Goal: Transaction & Acquisition: Register for event/course

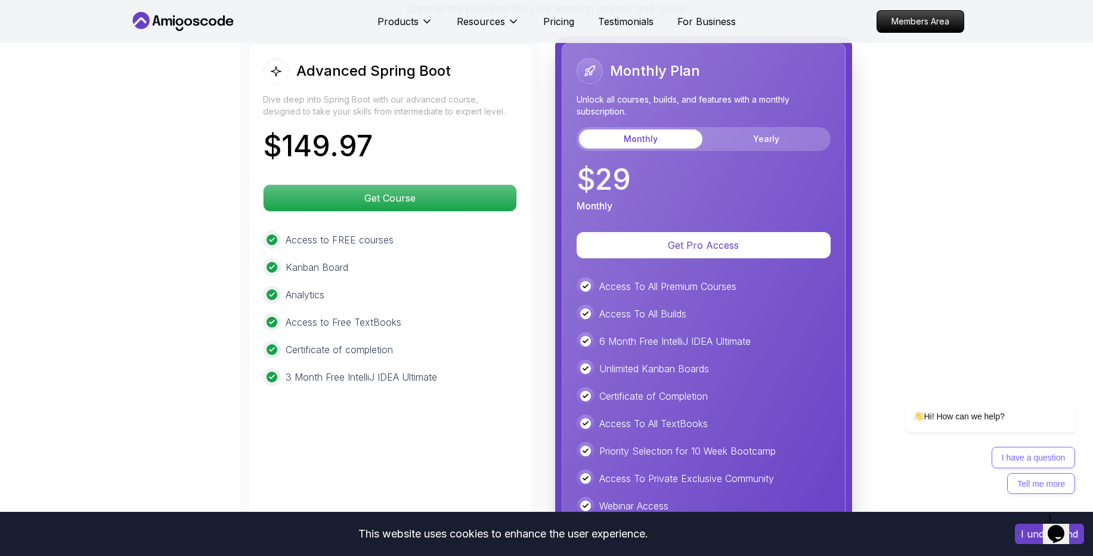
scroll to position [2688, 0]
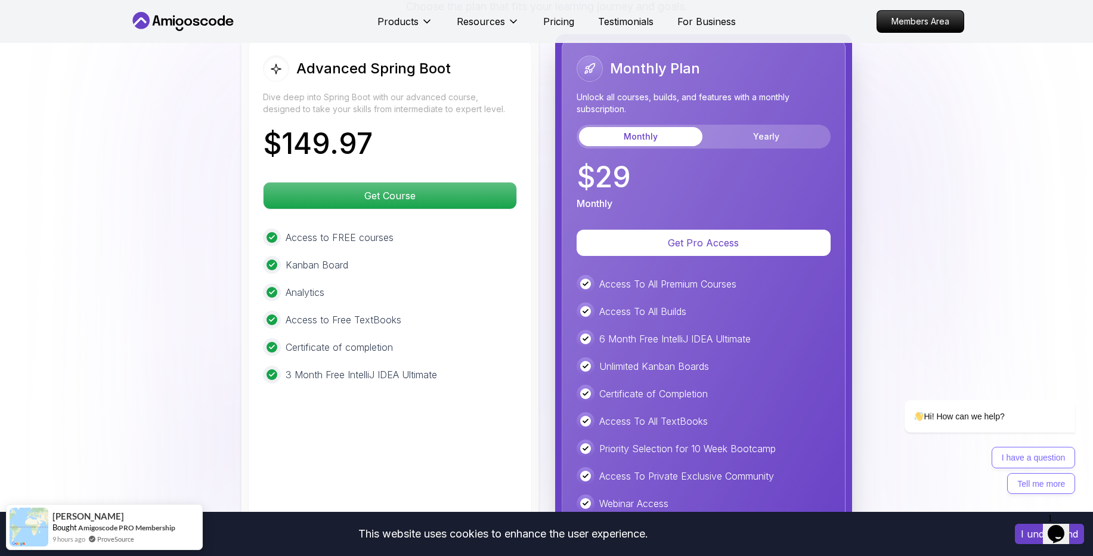
click at [715, 176] on body "This website uses cookies to enhance the user experience. I understand Products…" at bounding box center [546, 0] width 1093 height 5376
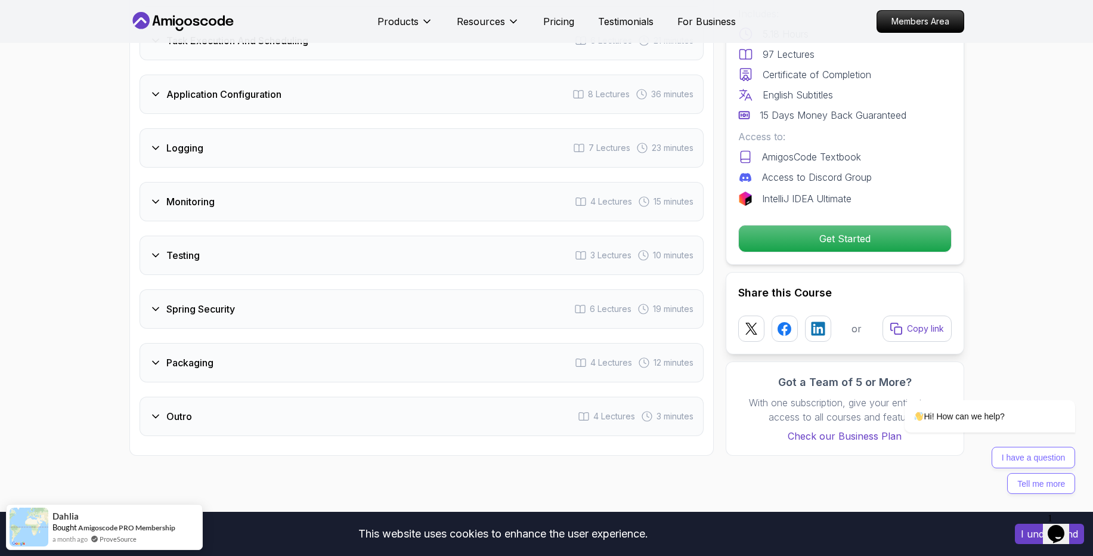
scroll to position [2011, 0]
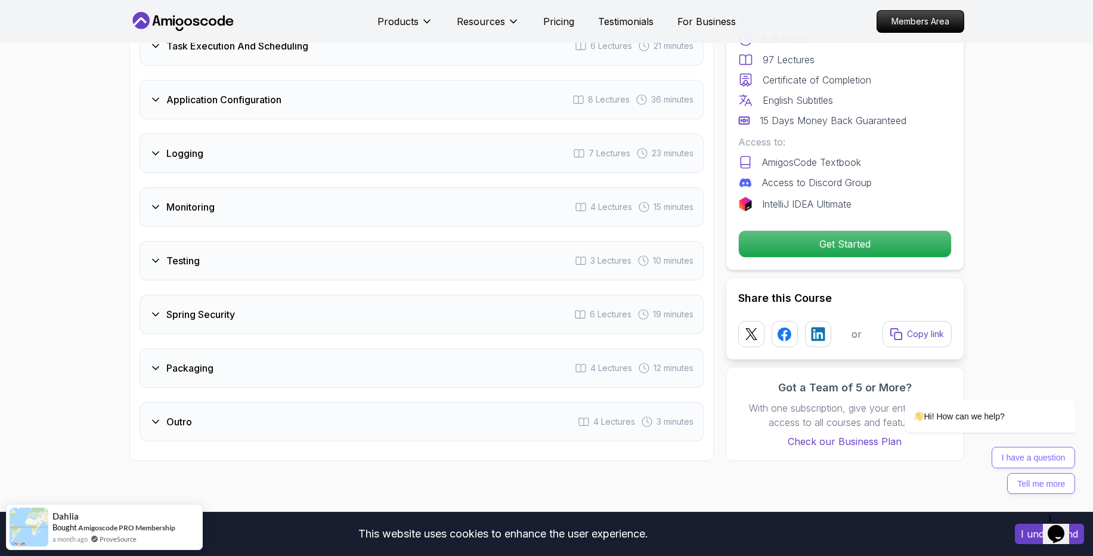
click at [150, 200] on div "Monitoring" at bounding box center [182, 207] width 65 height 14
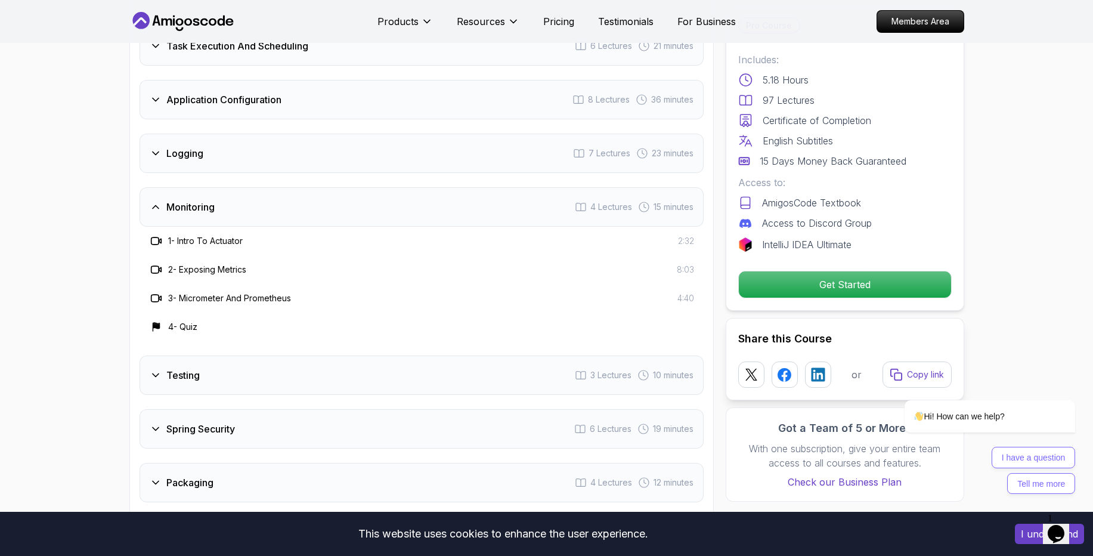
click at [150, 200] on div "Monitoring" at bounding box center [182, 207] width 65 height 14
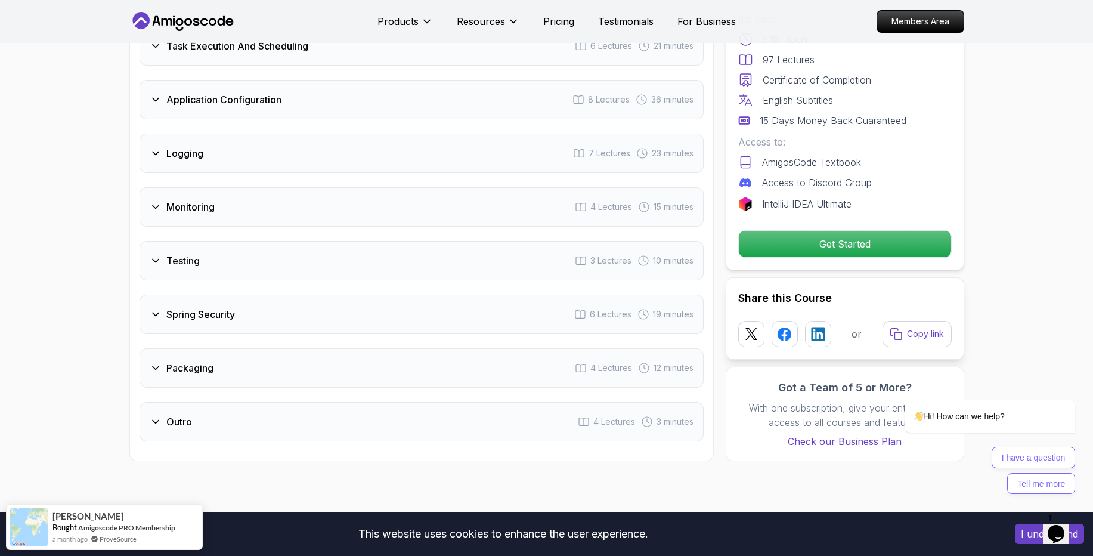
click at [157, 308] on icon at bounding box center [156, 314] width 12 height 12
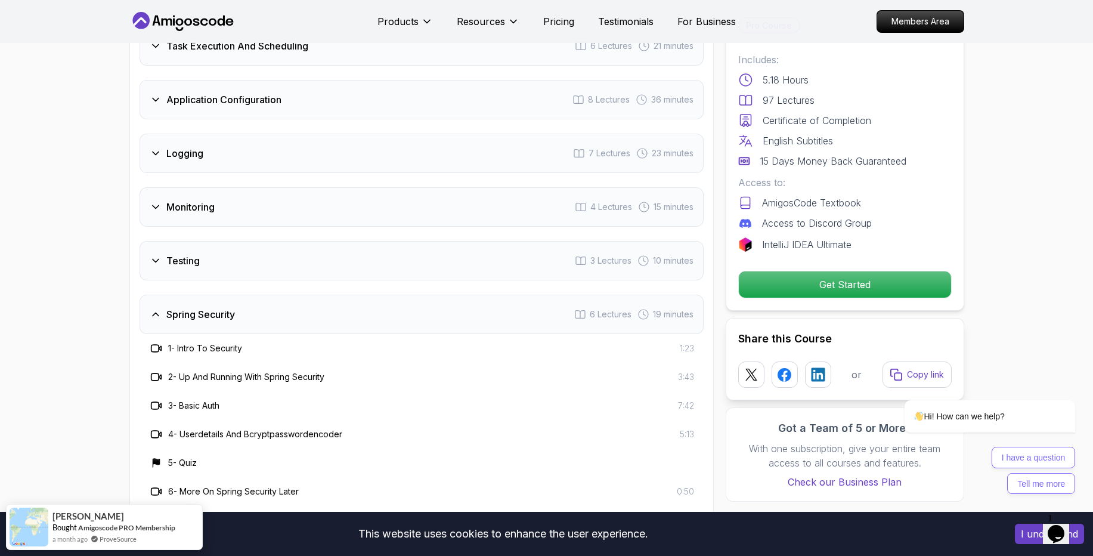
click at [157, 308] on icon at bounding box center [156, 314] width 12 height 12
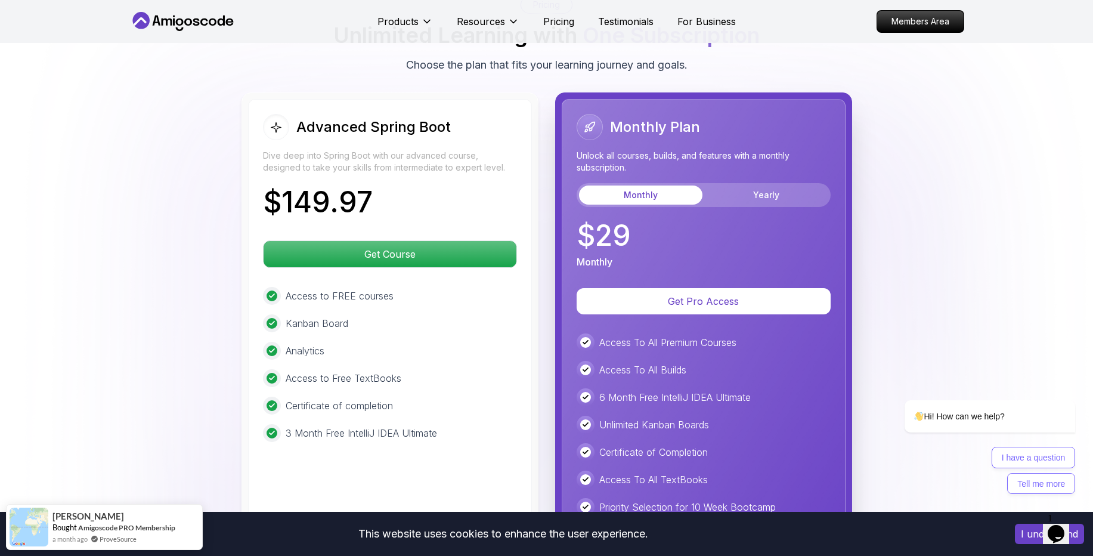
scroll to position [2523, 0]
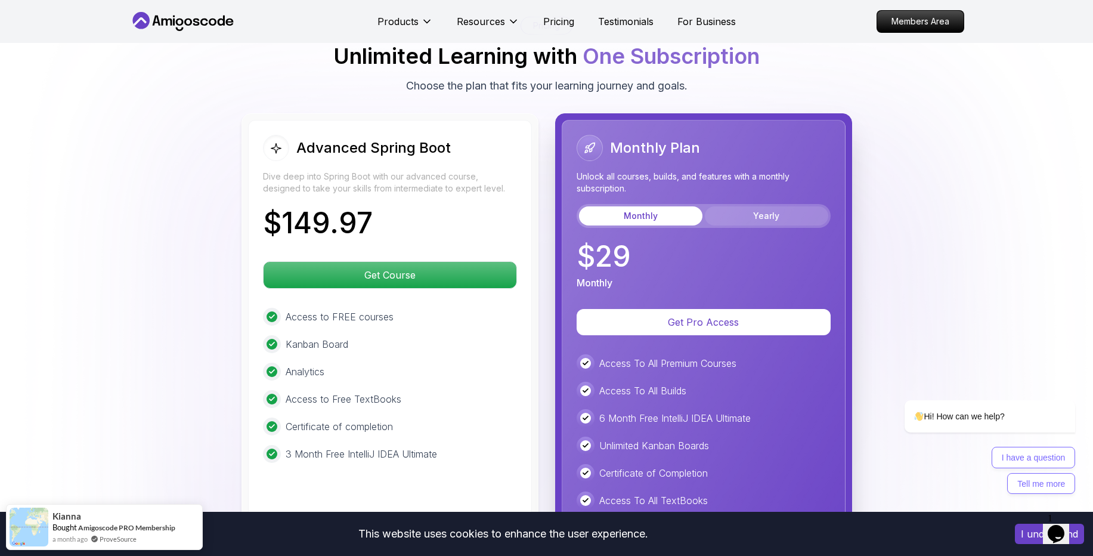
click at [743, 206] on button "Yearly" at bounding box center [766, 215] width 123 height 19
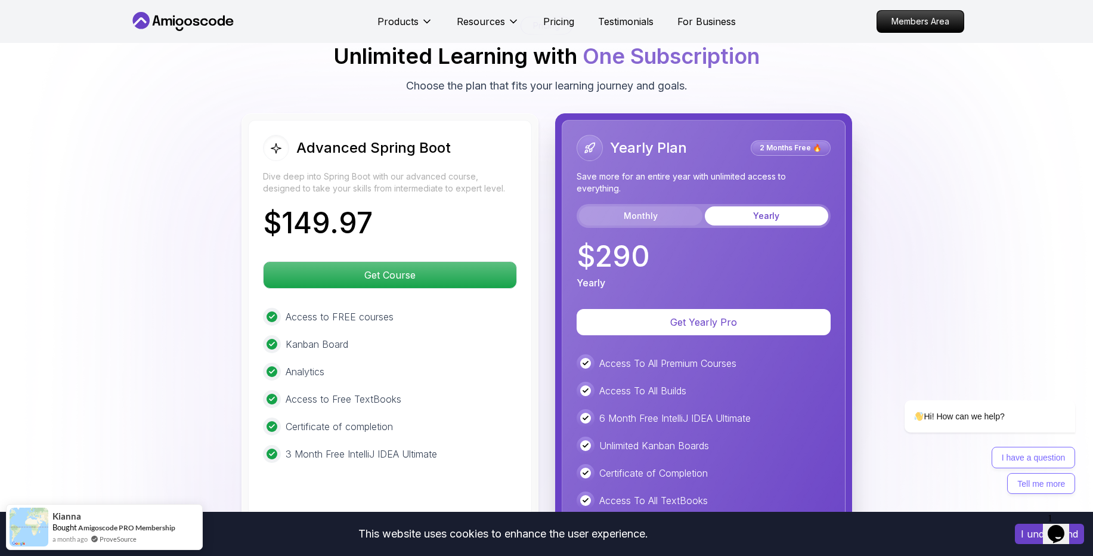
click at [666, 206] on button "Monthly" at bounding box center [640, 215] width 123 height 19
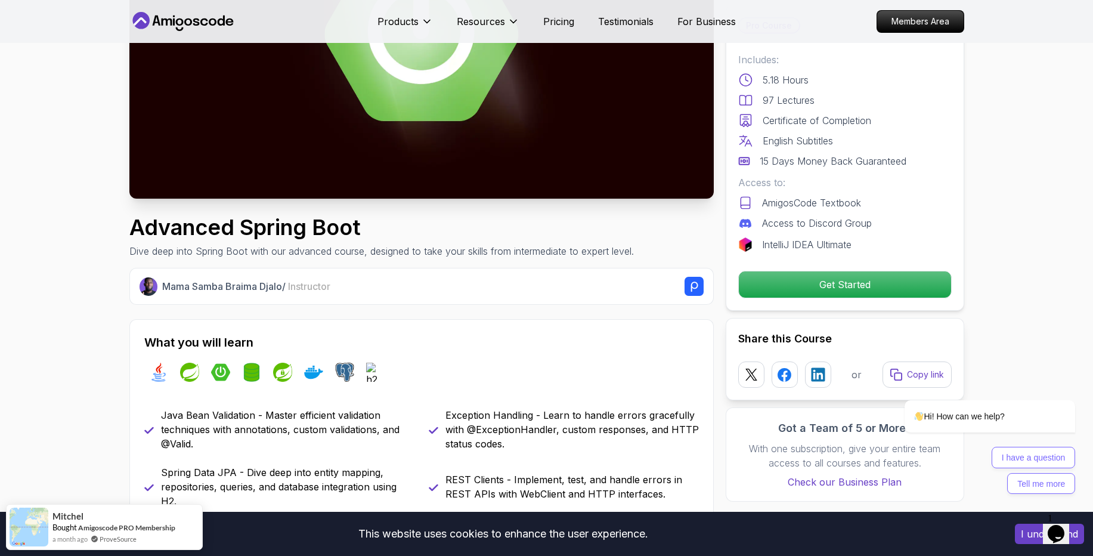
scroll to position [0, 0]
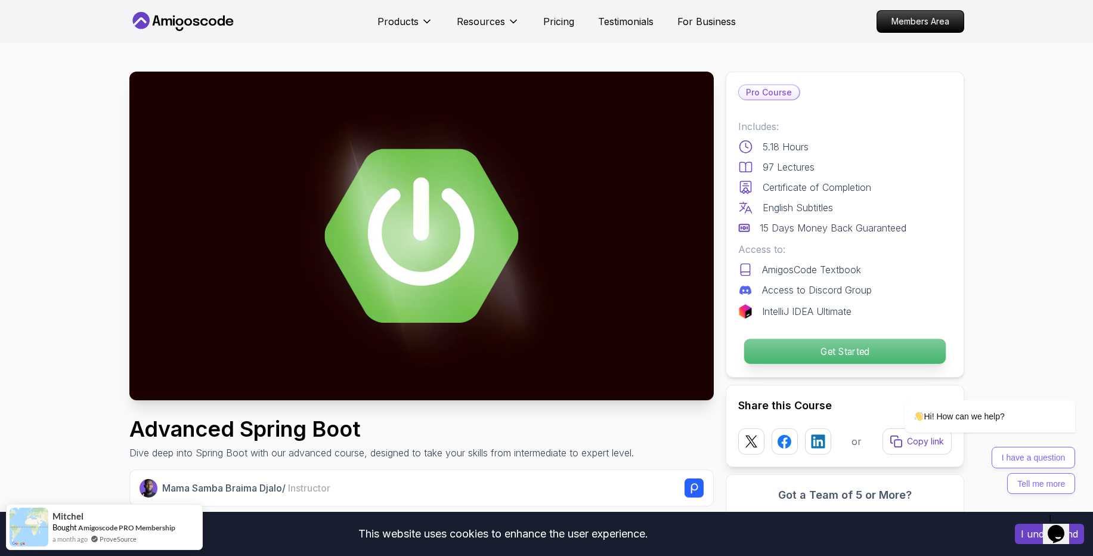
click at [847, 348] on p "Get Started" at bounding box center [845, 351] width 202 height 25
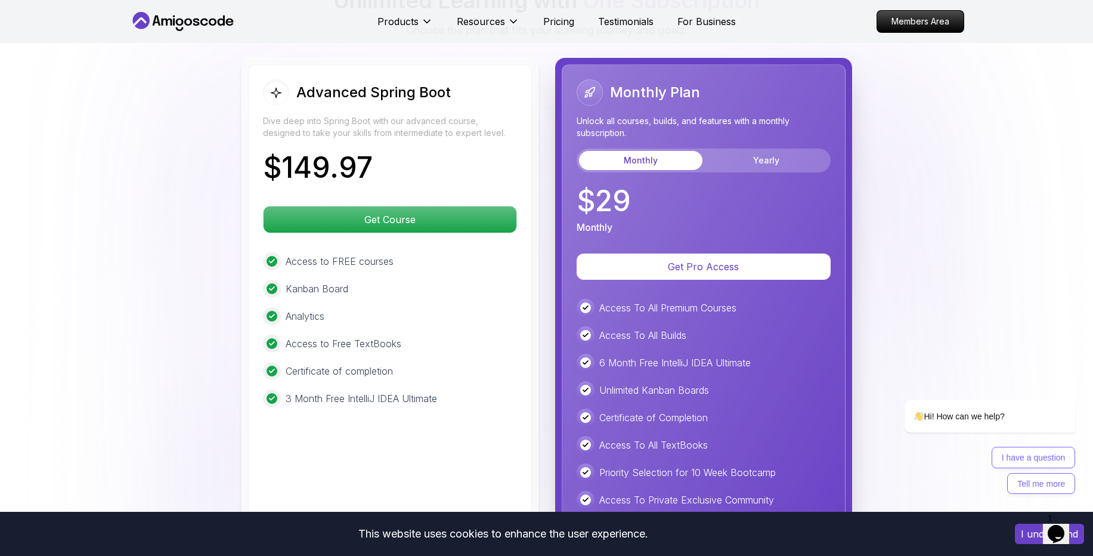
scroll to position [2583, 0]
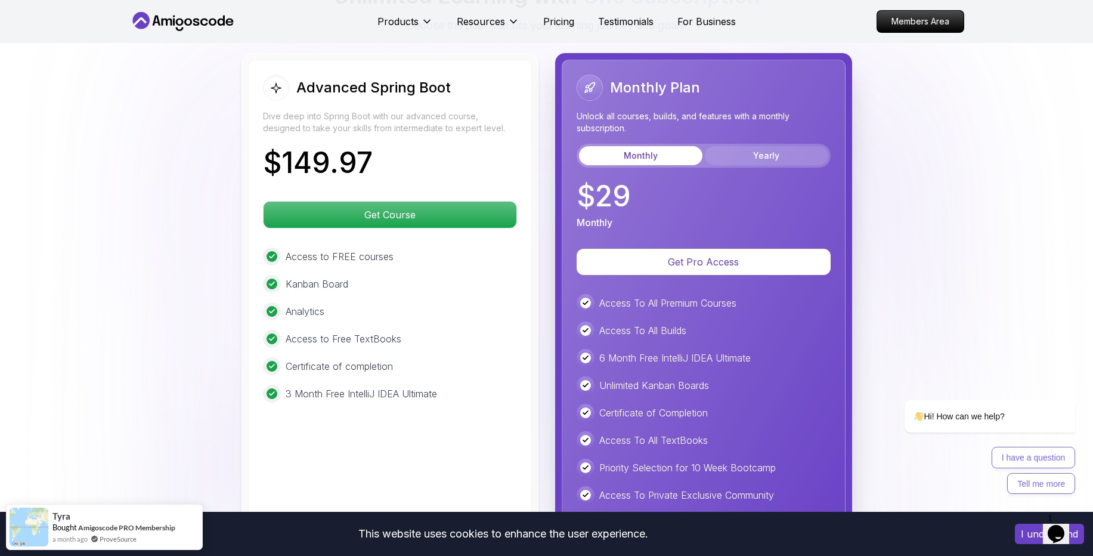
click at [753, 146] on button "Yearly" at bounding box center [766, 155] width 123 height 19
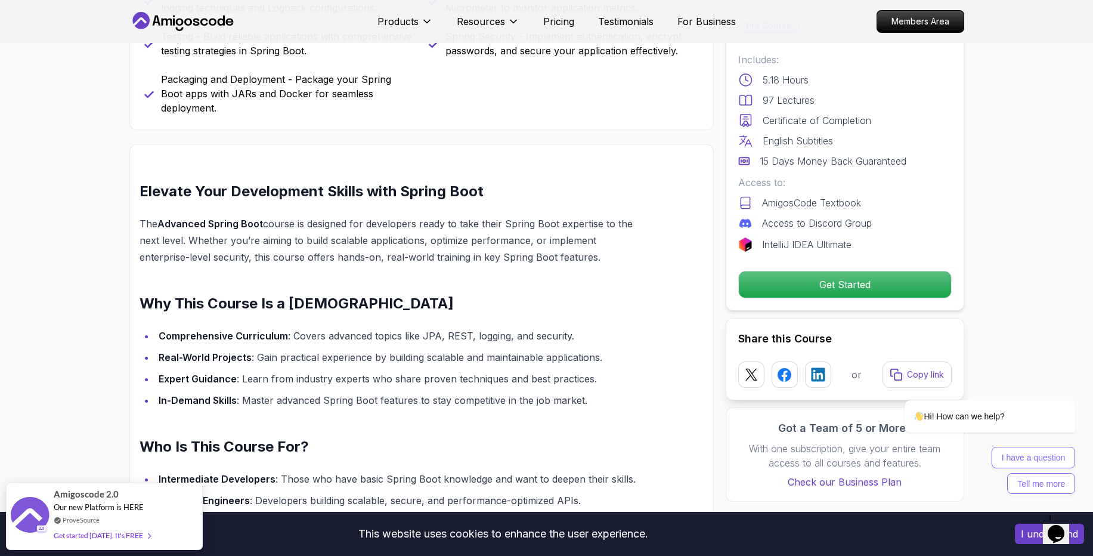
scroll to position [0, 0]
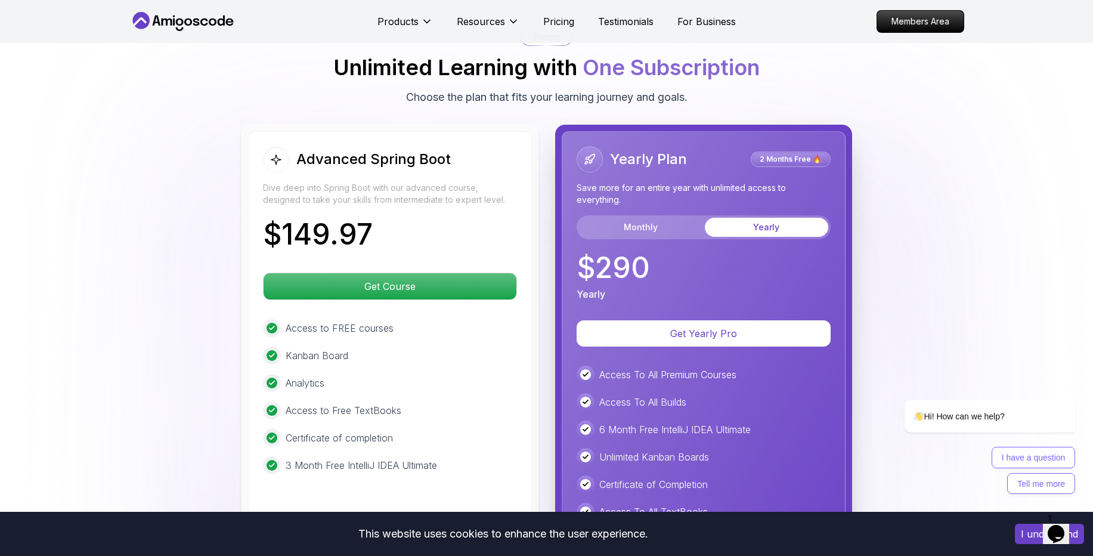
scroll to position [2527, 0]
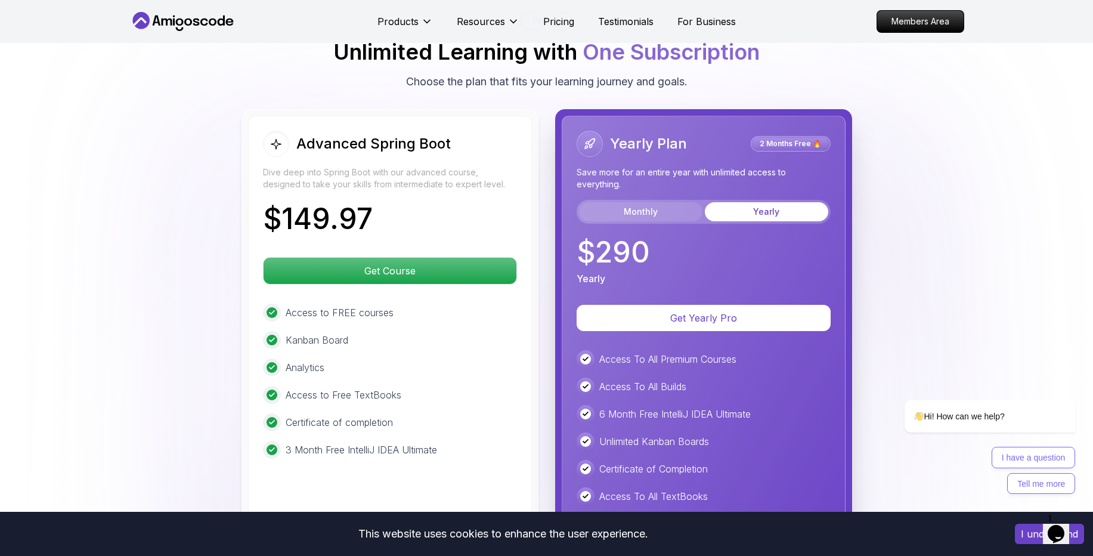
click at [660, 202] on button "Monthly" at bounding box center [640, 211] width 123 height 19
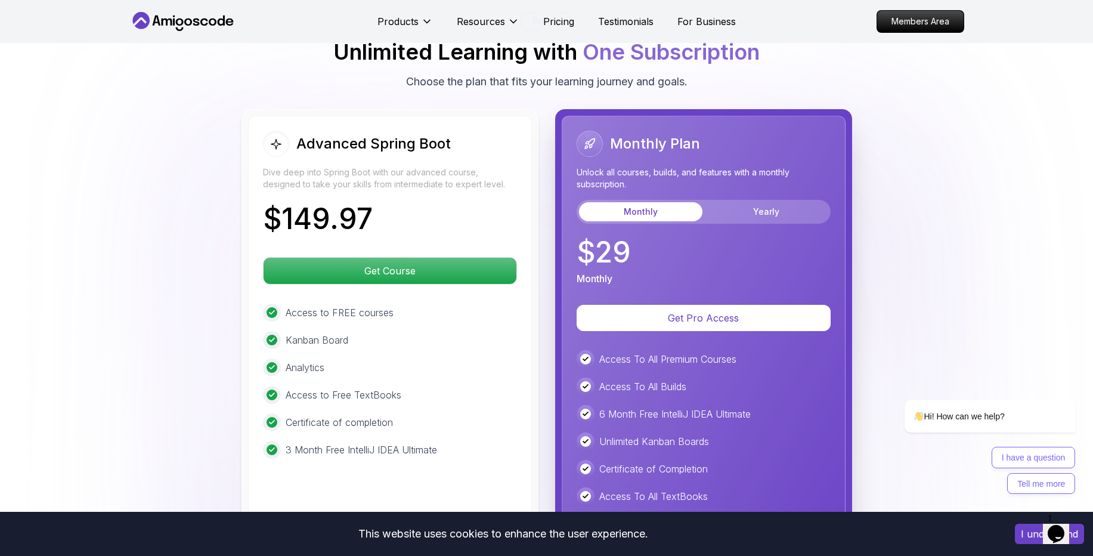
click at [675, 407] on p "6 Month Free IntelliJ IDEA Ultimate" at bounding box center [676, 414] width 152 height 14
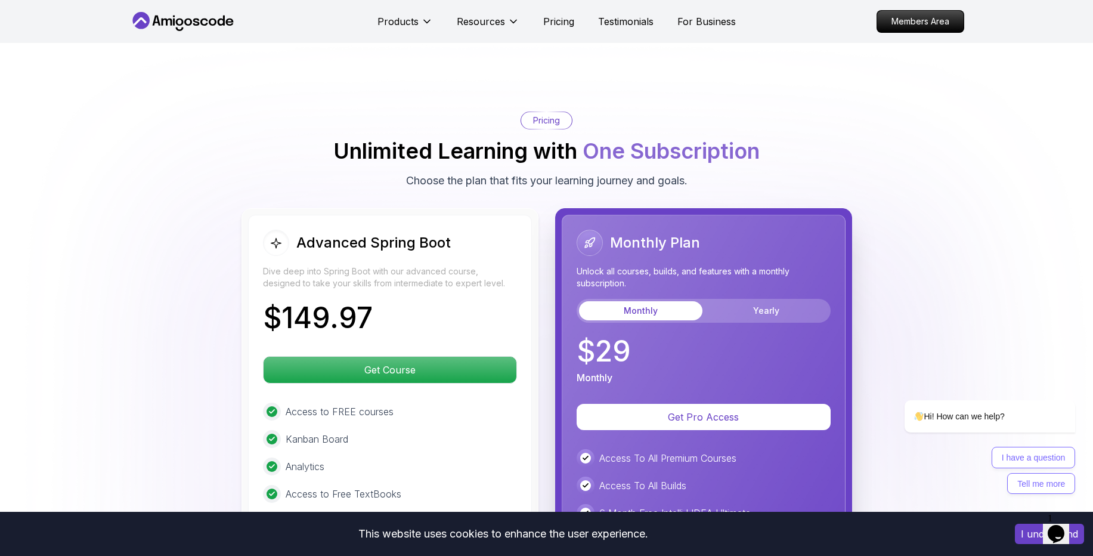
scroll to position [2423, 0]
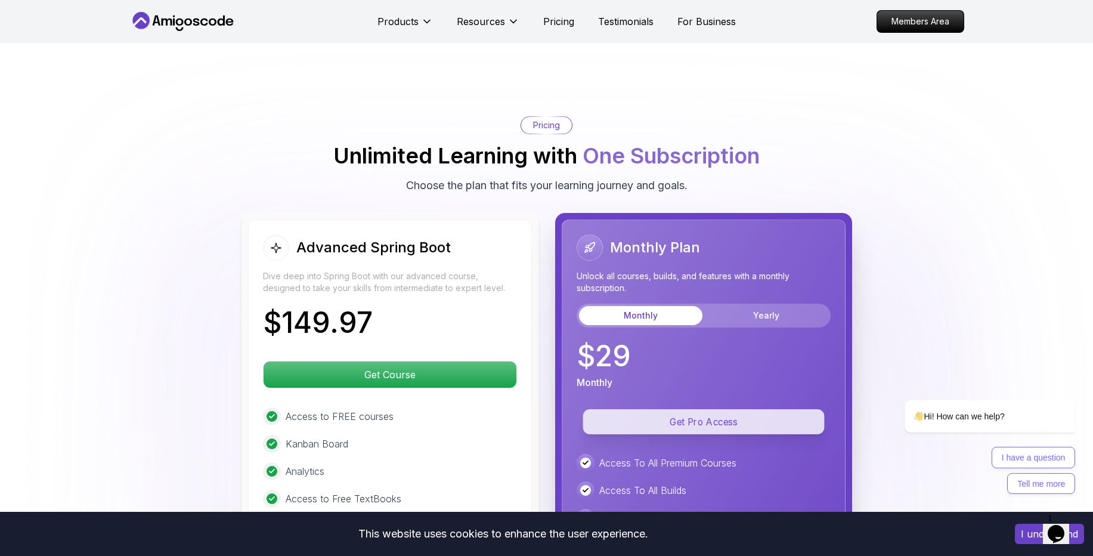
click at [668, 409] on p "Get Pro Access" at bounding box center [704, 421] width 242 height 25
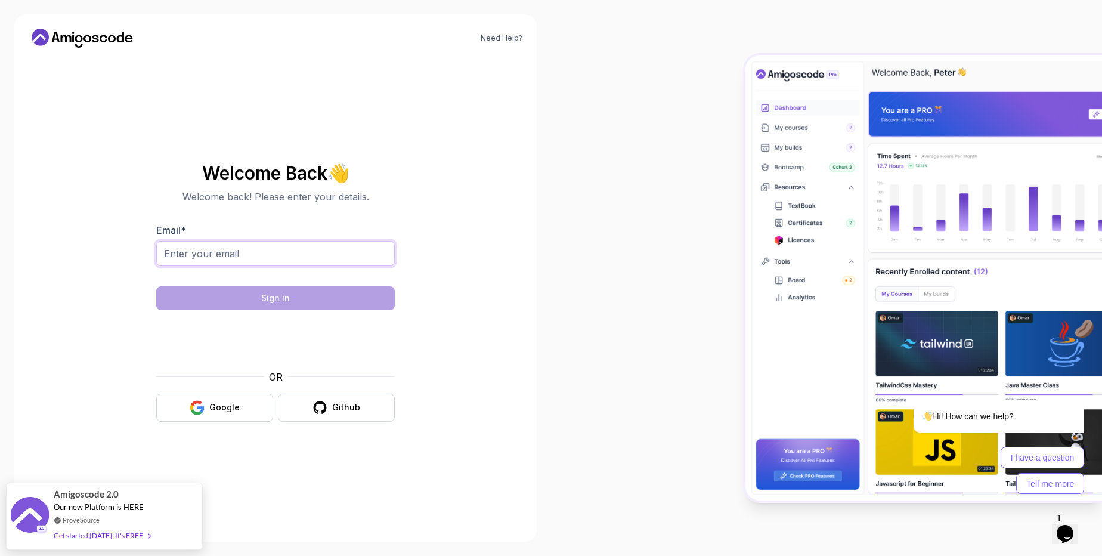
click at [234, 263] on input "Email *" at bounding box center [275, 253] width 239 height 25
type input "deepnikode@gmail.com"
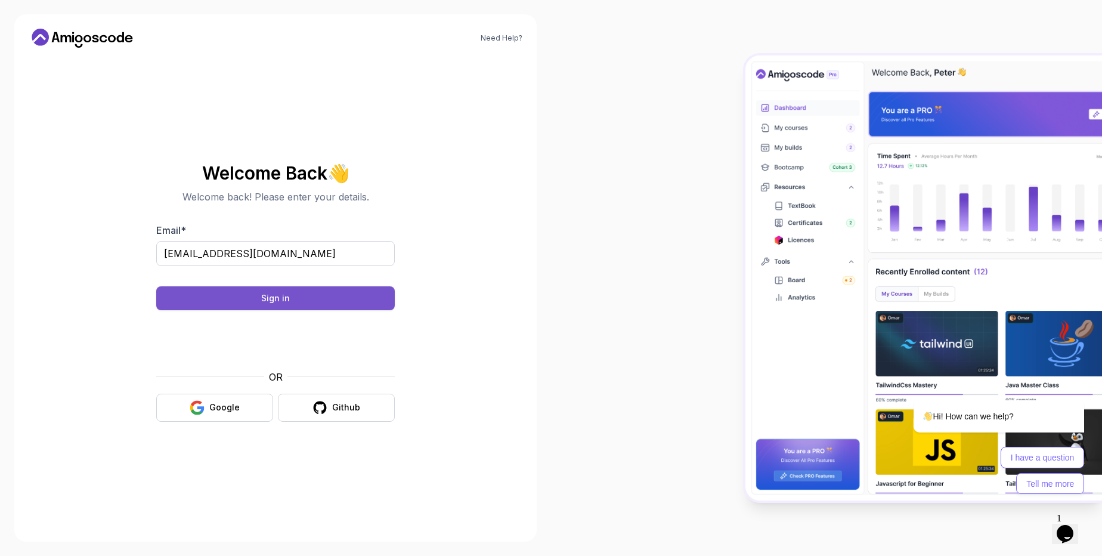
click at [235, 304] on button "Sign in" at bounding box center [275, 298] width 239 height 24
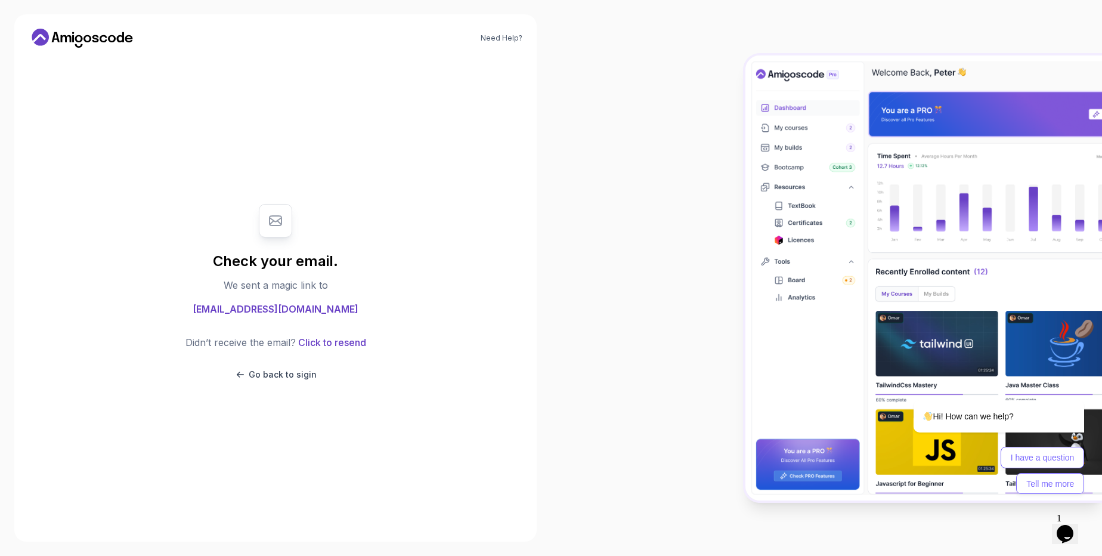
click at [190, 265] on div "Check your email. We sent a magic link to deepnikode@gmail.com Didn’t receive t…" at bounding box center [275, 292] width 239 height 200
click at [286, 378] on p "Go back to sigin" at bounding box center [283, 375] width 68 height 12
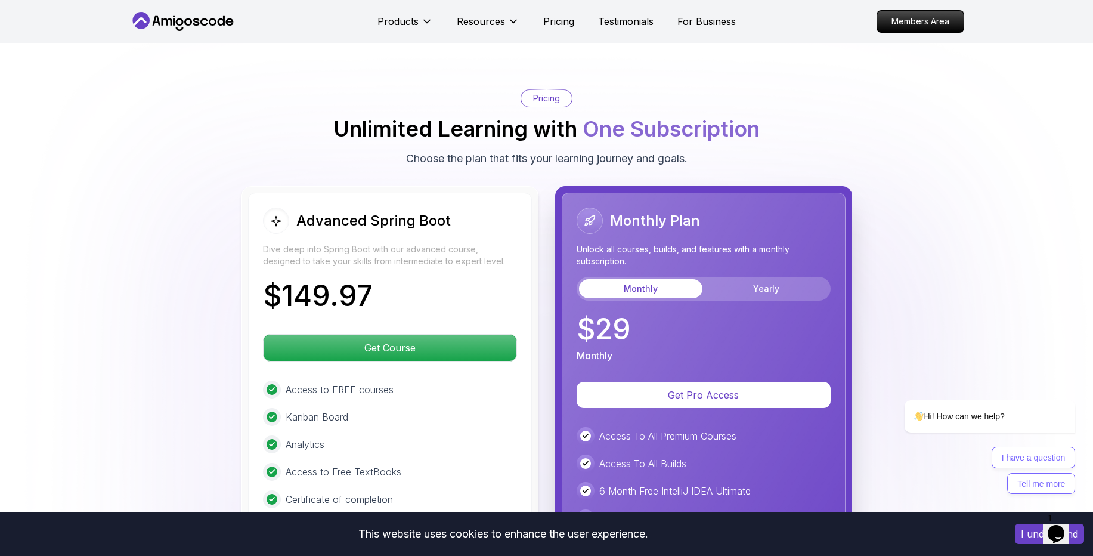
scroll to position [2540, 0]
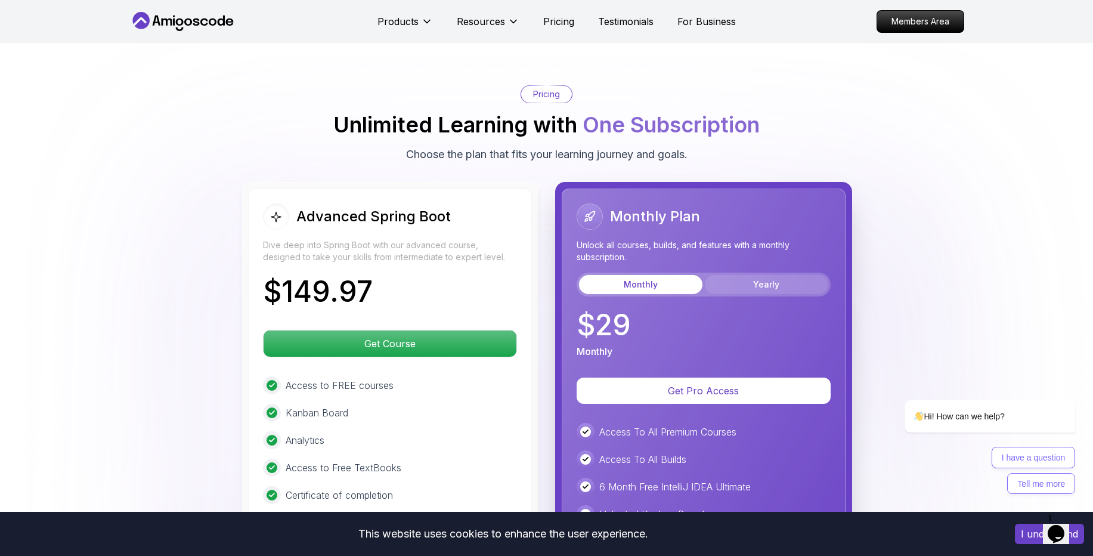
click at [761, 275] on button "Yearly" at bounding box center [766, 284] width 123 height 19
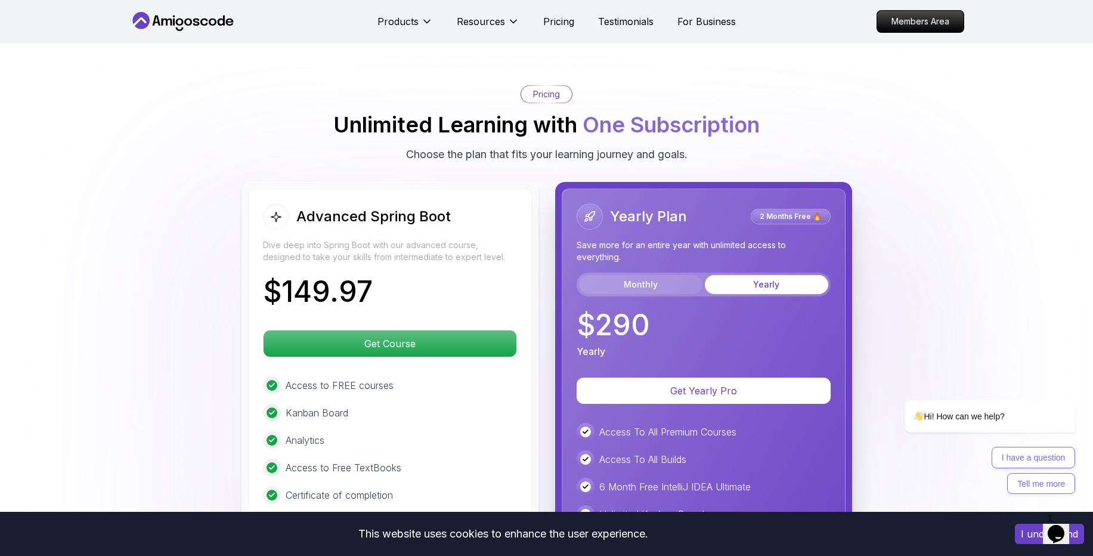
click at [669, 275] on button "Monthly" at bounding box center [640, 284] width 123 height 19
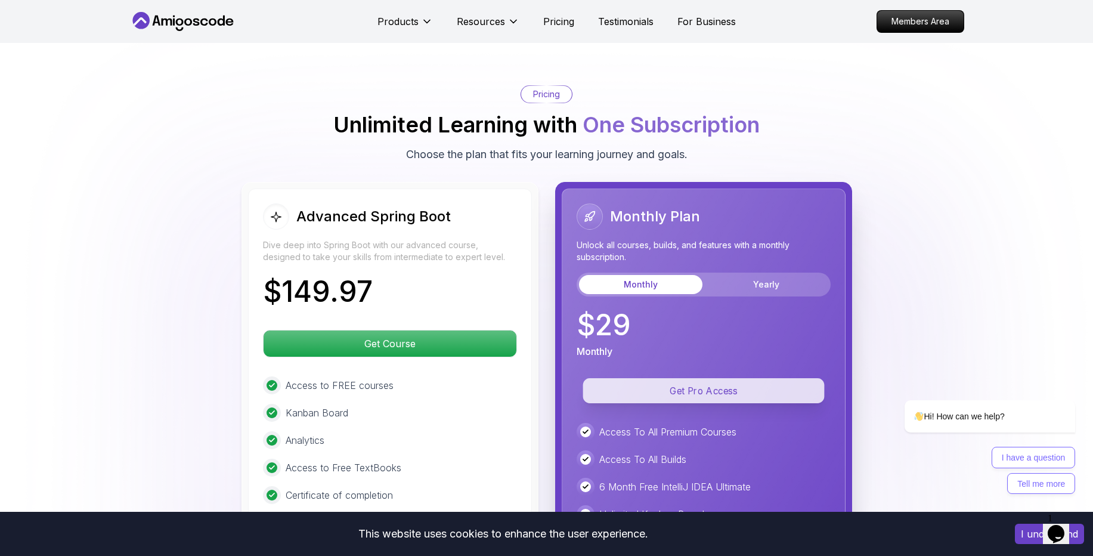
click at [692, 378] on p "Get Pro Access" at bounding box center [704, 390] width 242 height 25
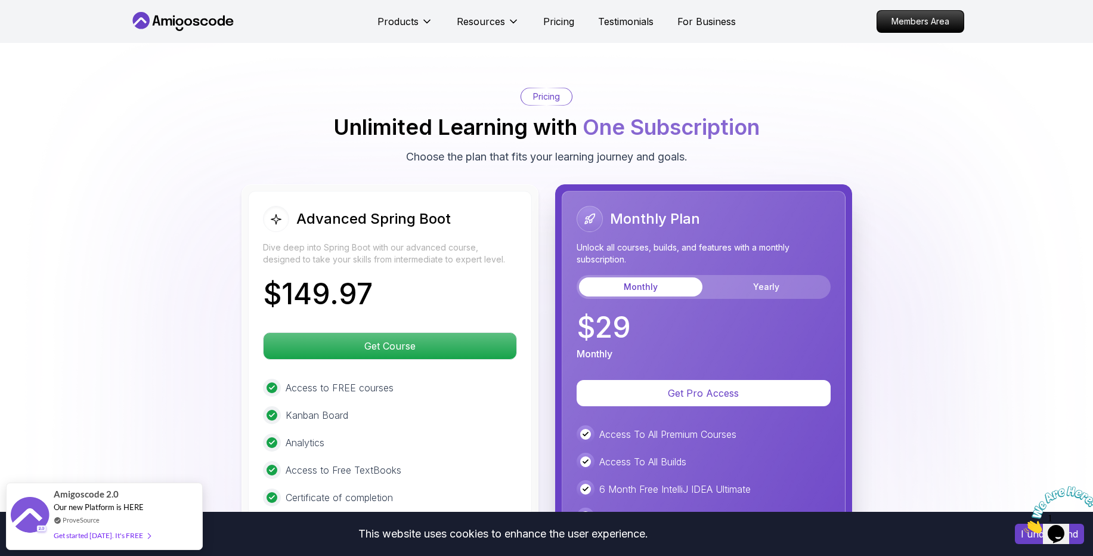
scroll to position [2540, 0]
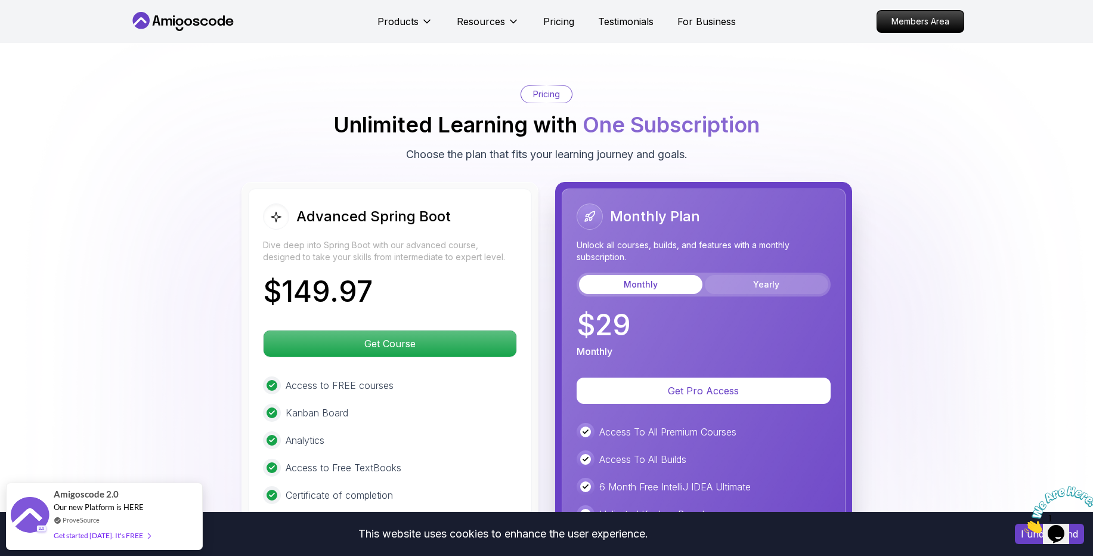
click at [740, 275] on button "Yearly" at bounding box center [766, 284] width 123 height 19
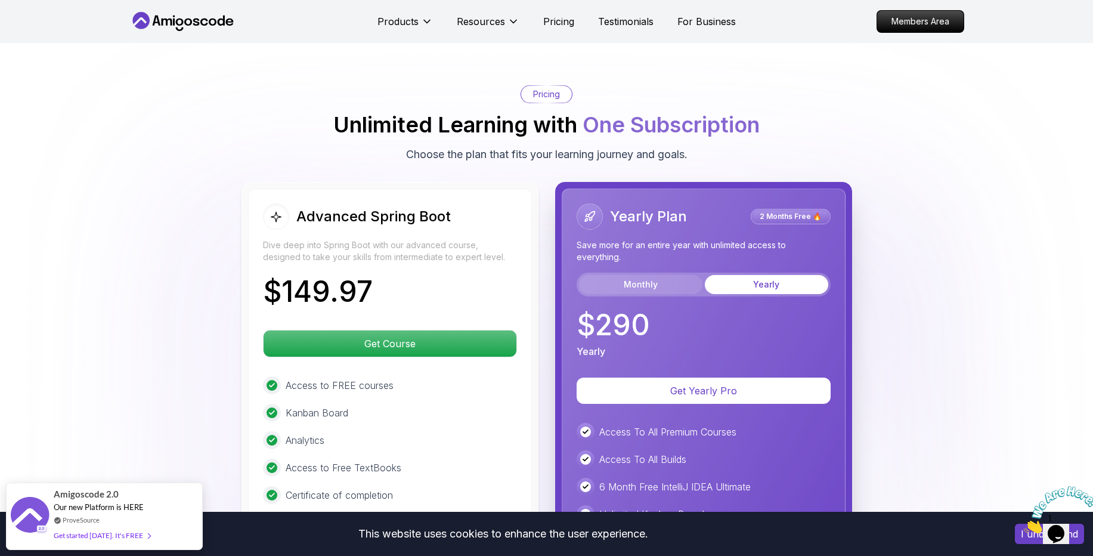
click at [668, 275] on button "Monthly" at bounding box center [640, 284] width 123 height 19
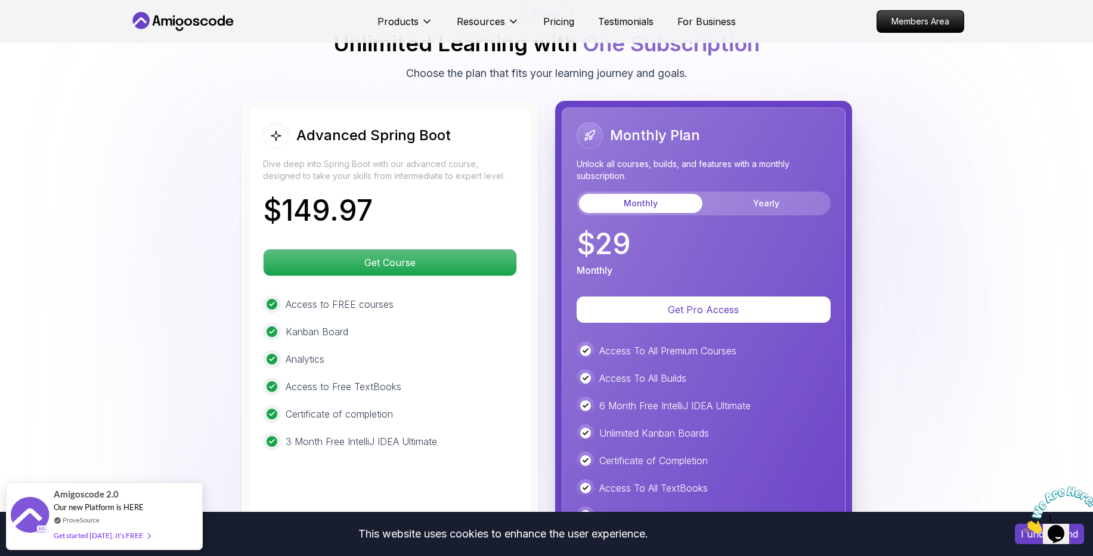
scroll to position [2614, 0]
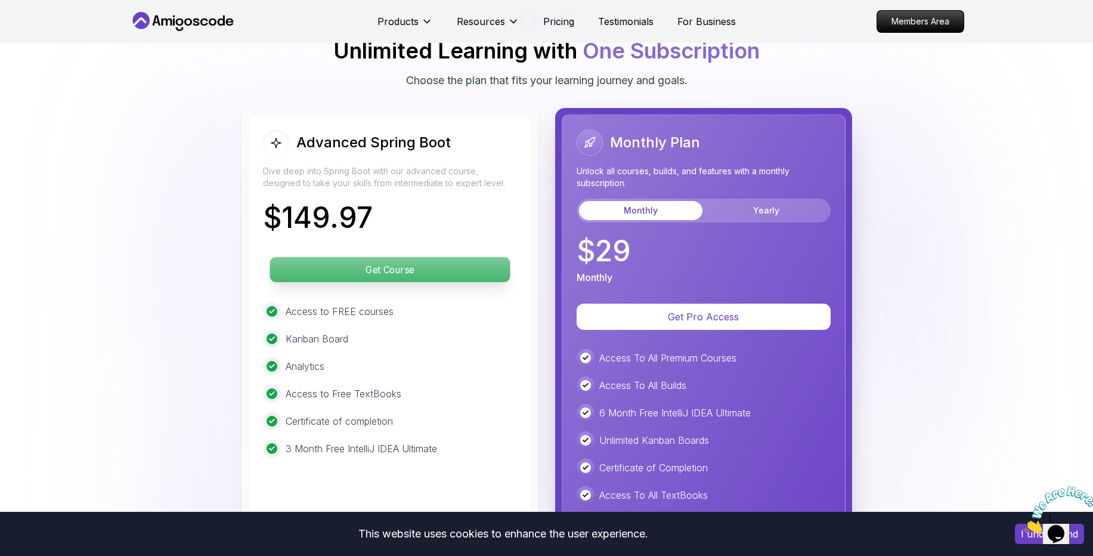
click at [382, 257] on p "Get Course" at bounding box center [390, 269] width 240 height 25
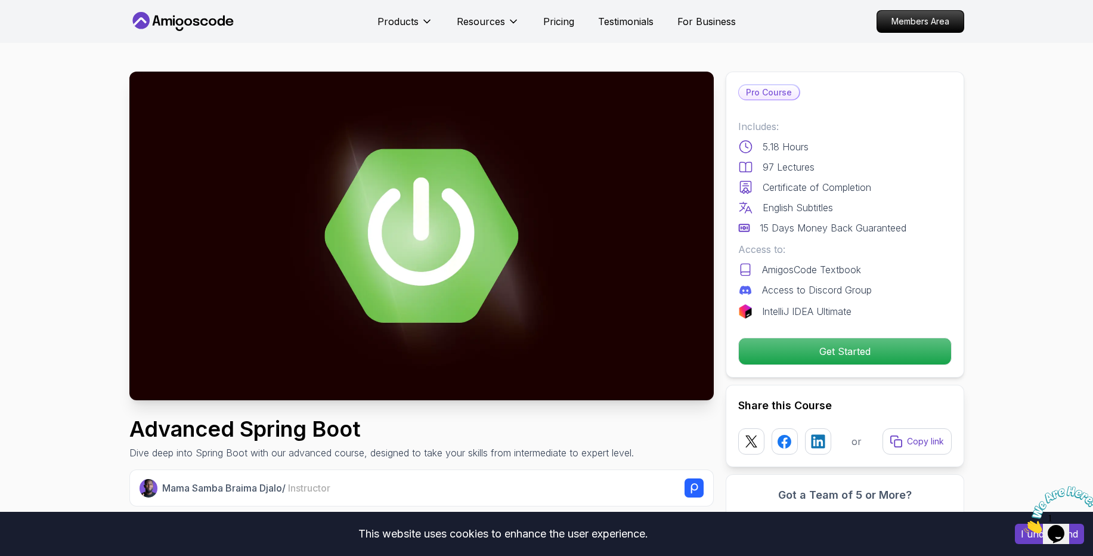
drag, startPoint x: 764, startPoint y: 149, endPoint x: 810, endPoint y: 150, distance: 46.0
click at [810, 150] on div "5.18 Hours" at bounding box center [846, 147] width 214 height 14
copy p "5.18 Hours"
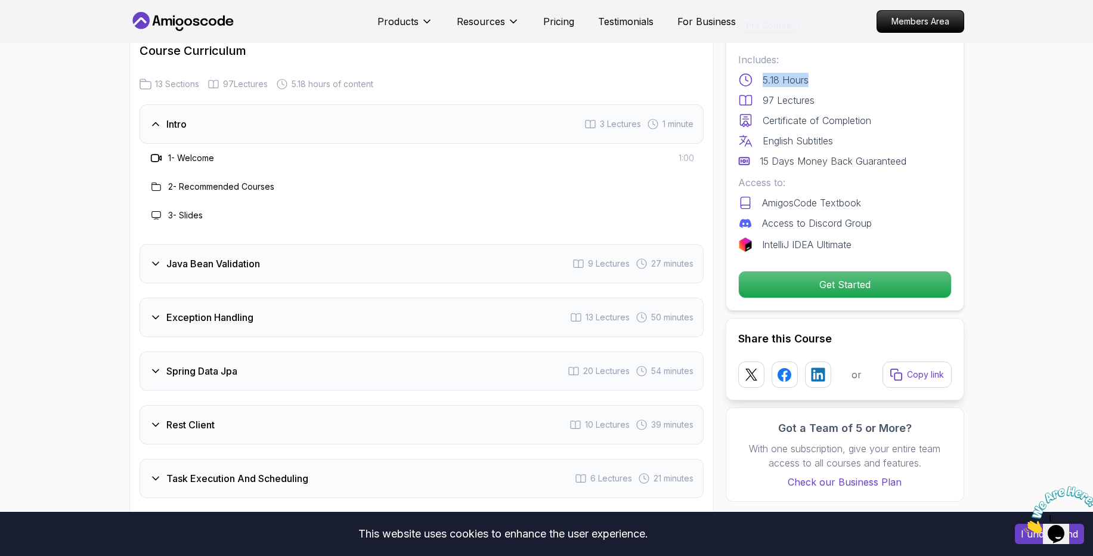
scroll to position [1582, 0]
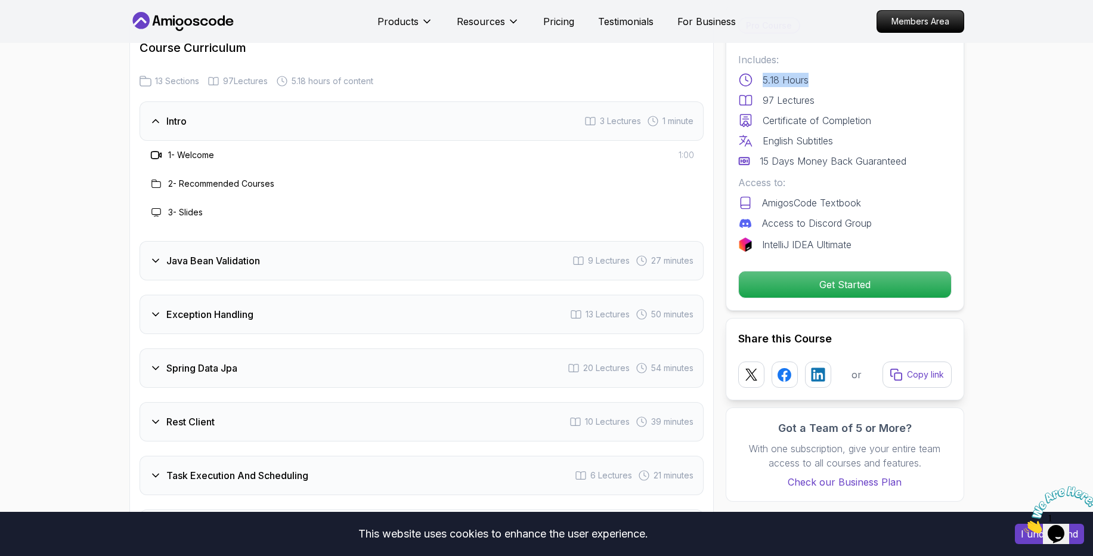
click at [154, 255] on icon at bounding box center [156, 261] width 12 height 12
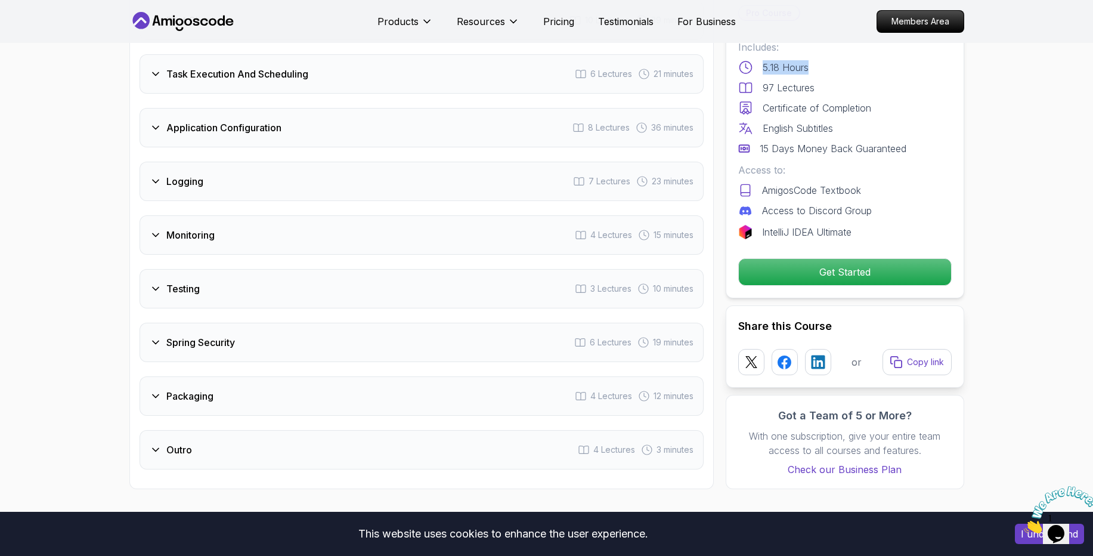
scroll to position [2158, 0]
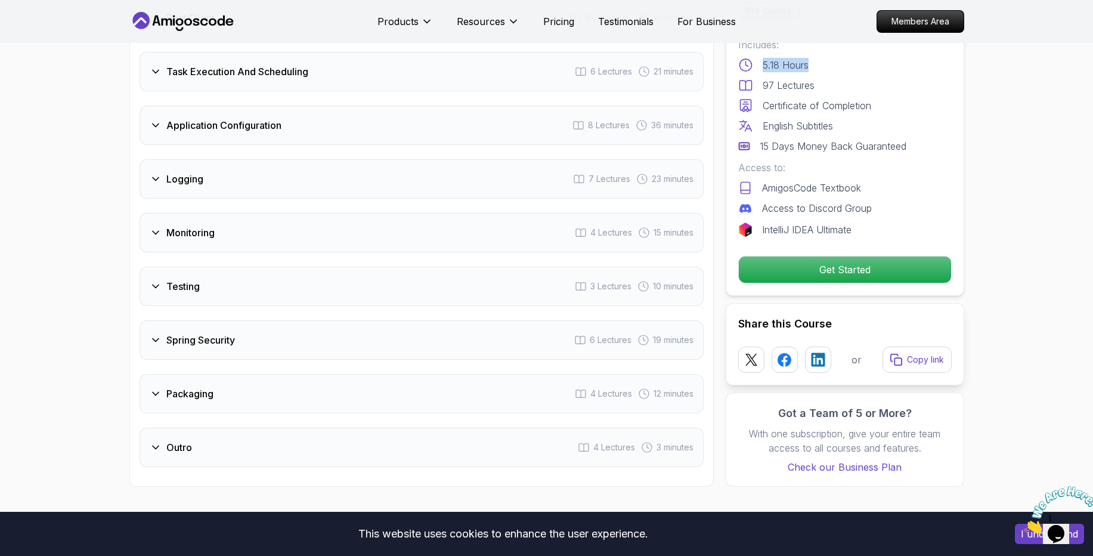
click at [156, 173] on icon at bounding box center [156, 179] width 12 height 12
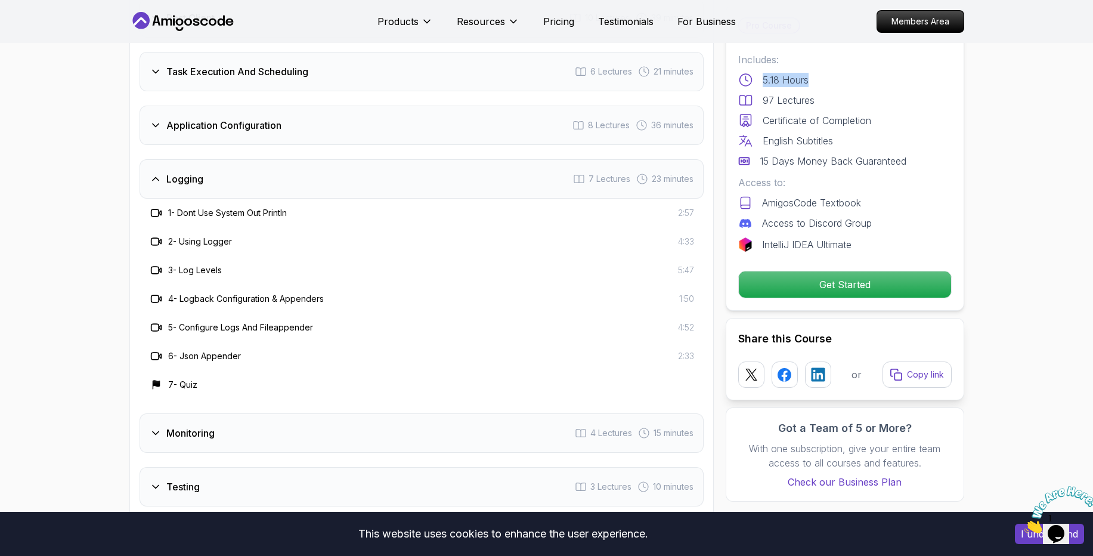
click at [156, 173] on icon at bounding box center [156, 179] width 12 height 12
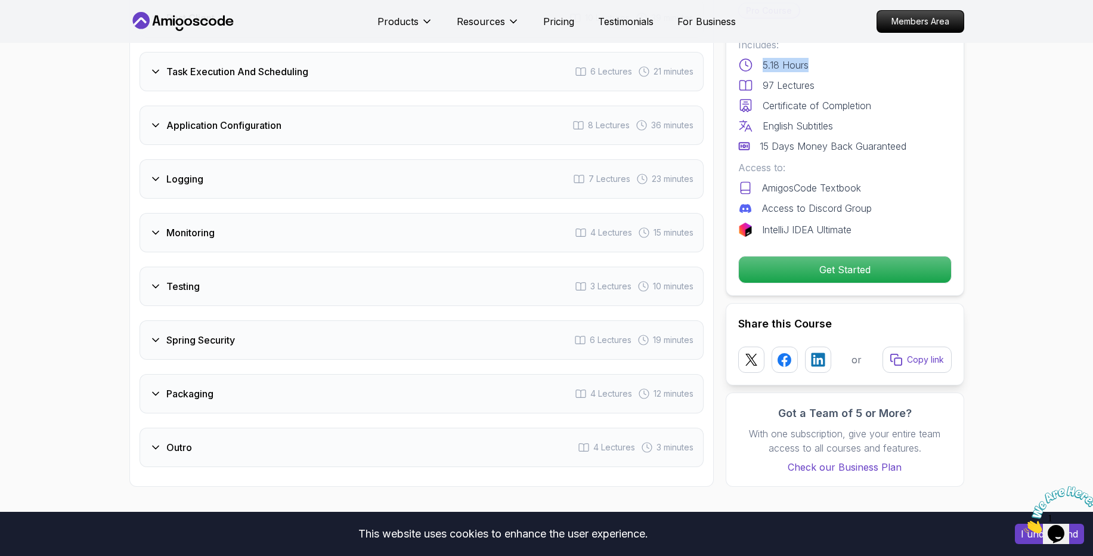
click at [150, 118] on div "Application Configuration" at bounding box center [216, 125] width 132 height 14
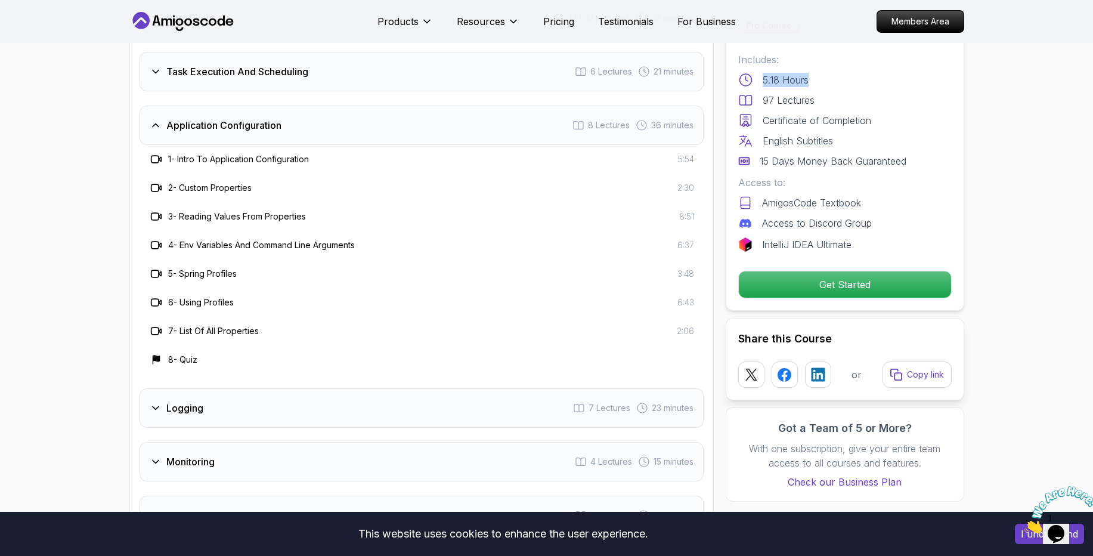
click at [150, 118] on div "Application Configuration" at bounding box center [216, 125] width 132 height 14
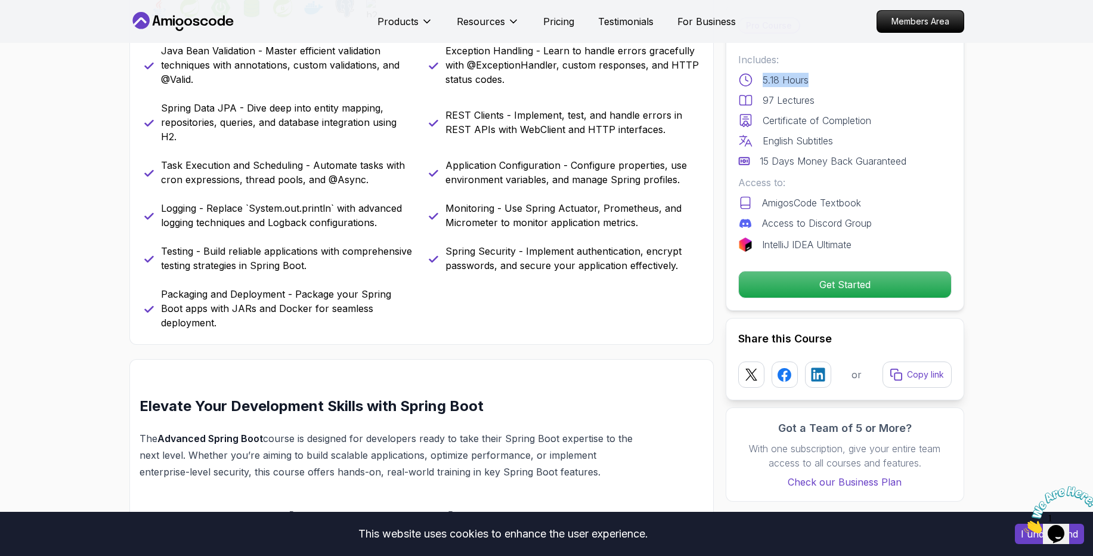
scroll to position [0, 0]
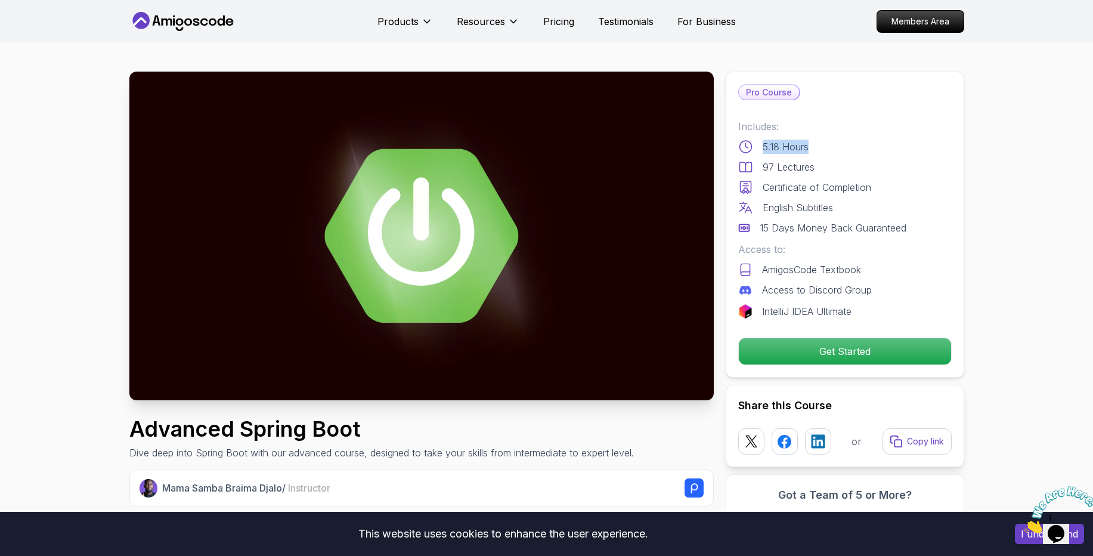
click at [814, 135] on div "Includes: 5.18 Hours 97 Lectures Certificate of Completion English Subtitles 15…" at bounding box center [846, 177] width 214 height 116
click at [481, 274] on img at bounding box center [421, 236] width 585 height 329
click at [854, 360] on p "Get Started" at bounding box center [845, 351] width 202 height 25
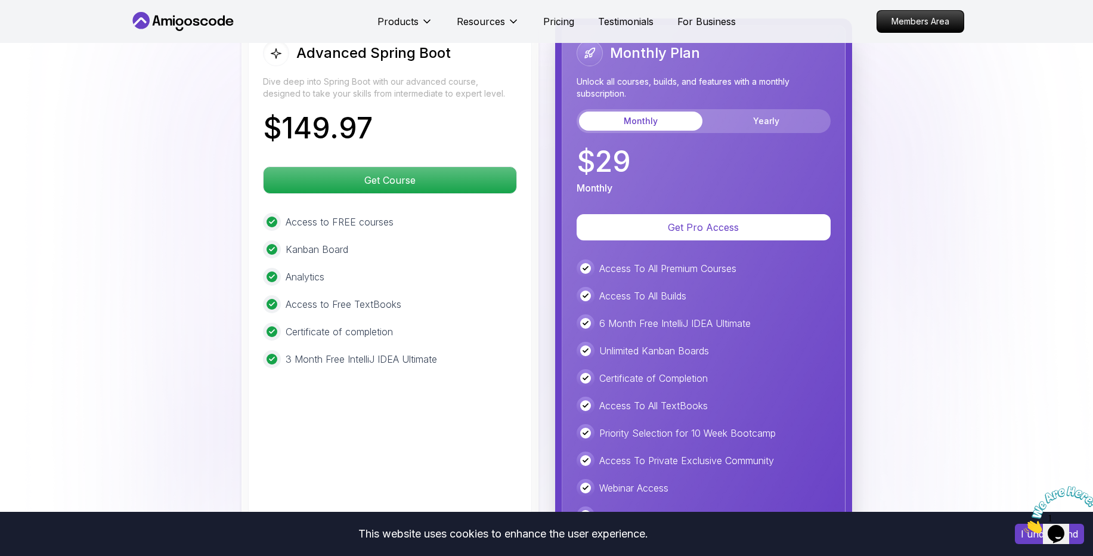
scroll to position [2620, 0]
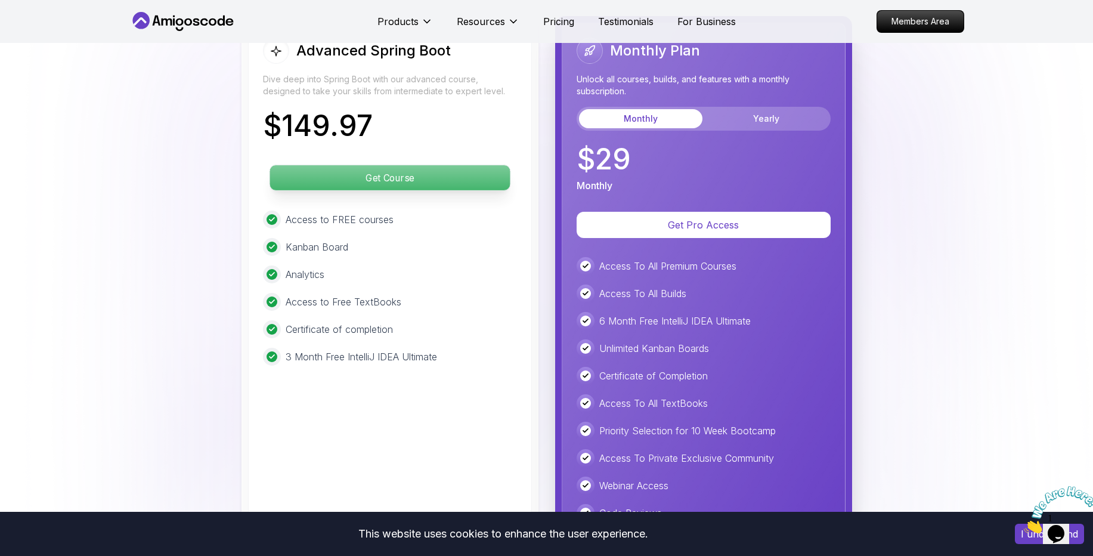
click at [356, 165] on p "Get Course" at bounding box center [390, 177] width 240 height 25
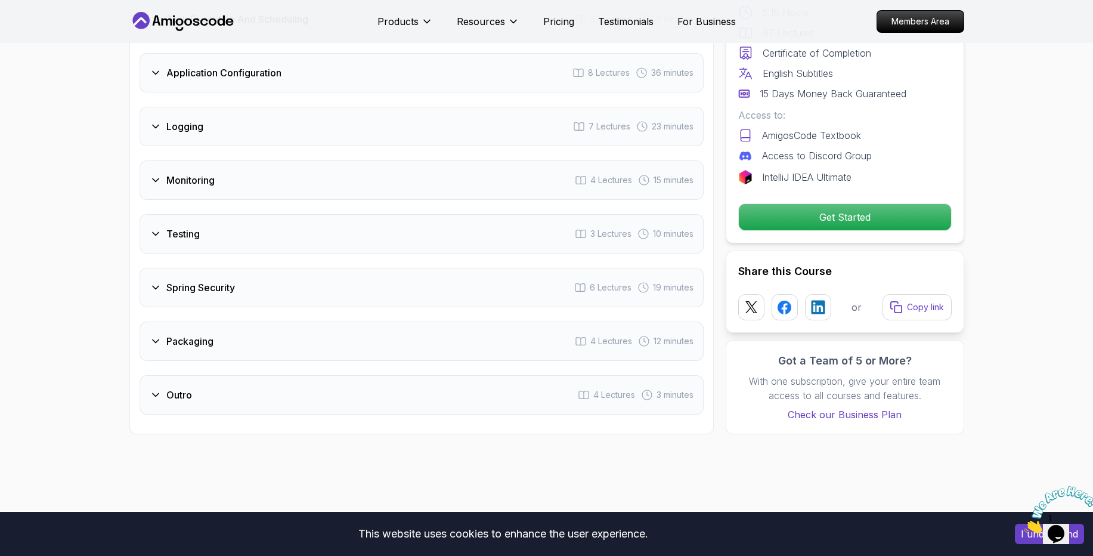
scroll to position [2027, 0]
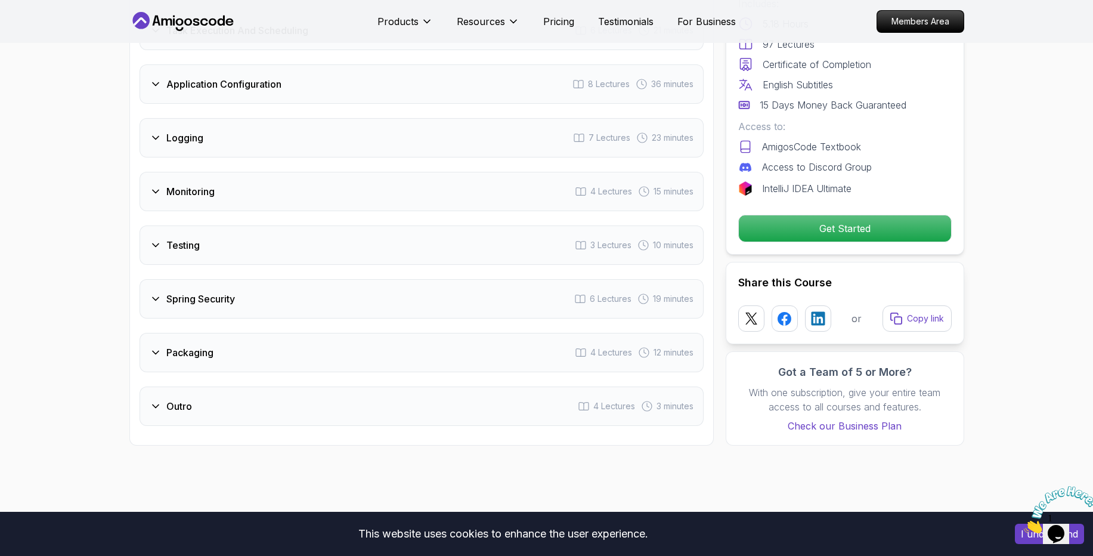
click at [156, 293] on icon at bounding box center [156, 299] width 12 height 12
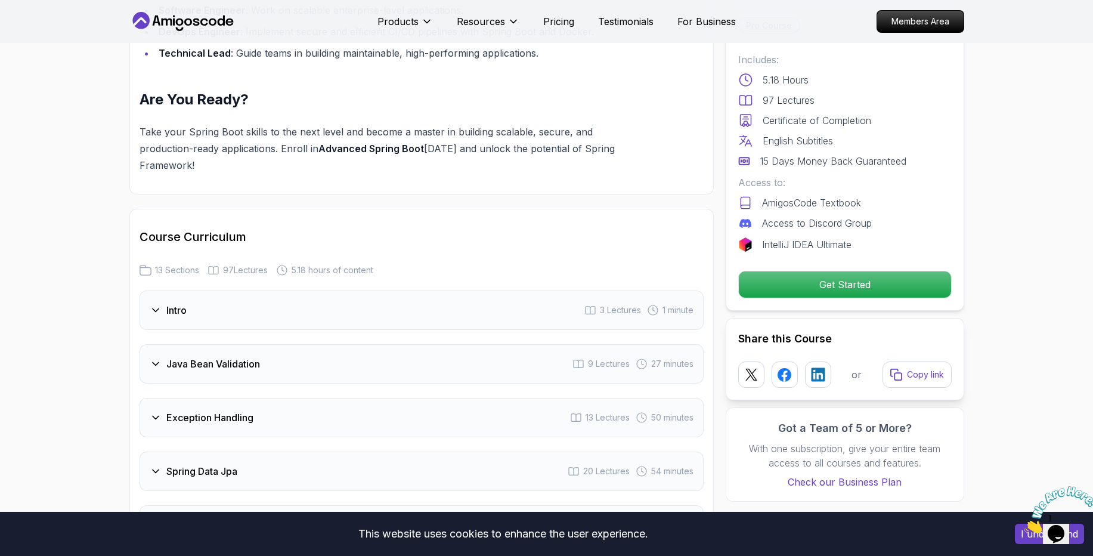
scroll to position [1207, 0]
